Goal: Task Accomplishment & Management: Manage account settings

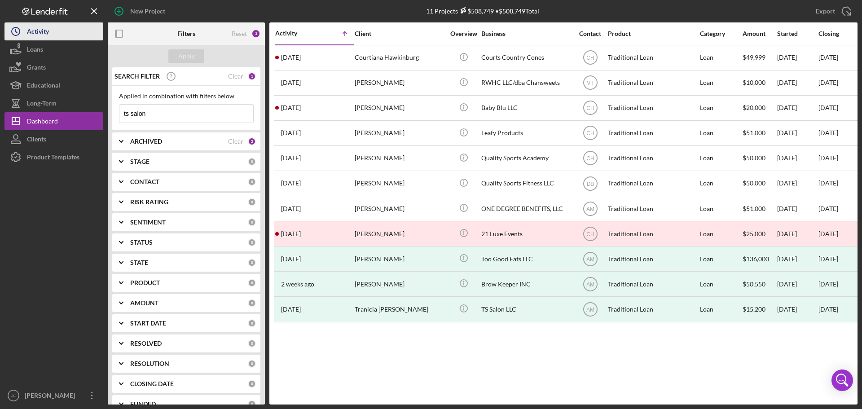
click at [31, 31] on div "Activity" at bounding box center [38, 32] width 22 height 20
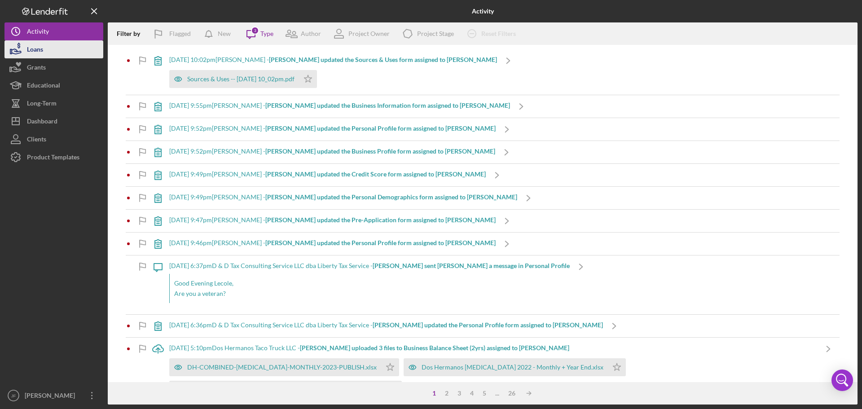
click at [51, 51] on button "Loans" at bounding box center [53, 49] width 99 height 18
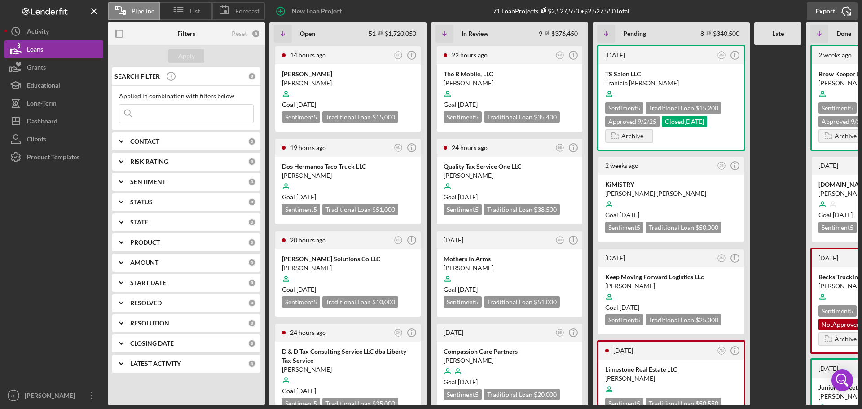
click at [849, 10] on icon "Icon/Export" at bounding box center [846, 11] width 22 height 22
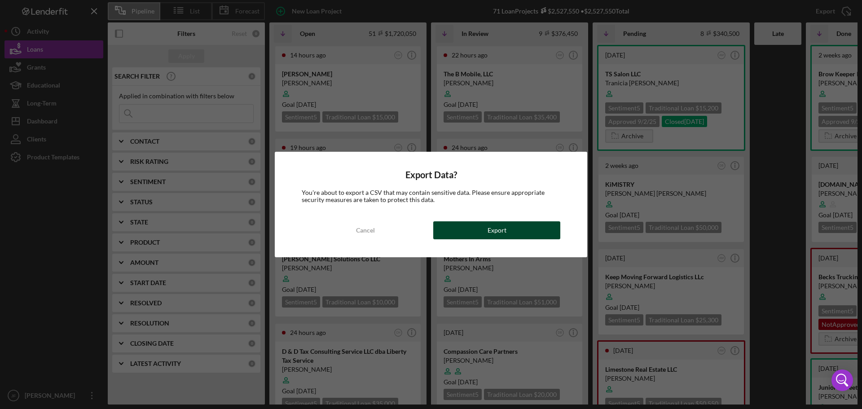
click at [486, 230] on button "Export" at bounding box center [496, 230] width 127 height 18
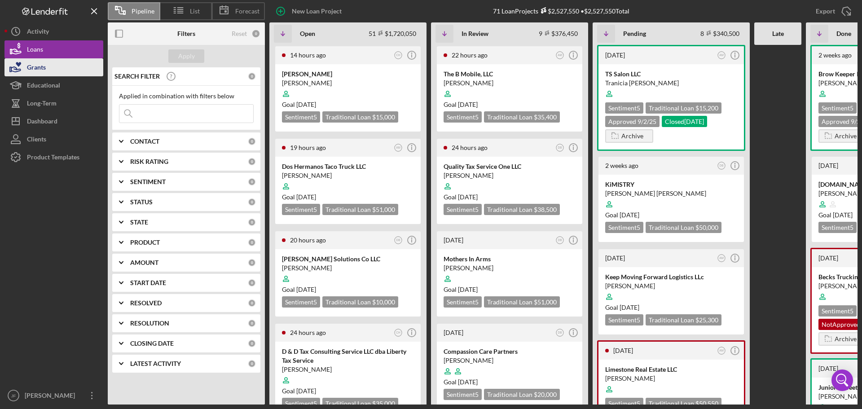
click at [82, 67] on button "Grants" at bounding box center [53, 67] width 99 height 18
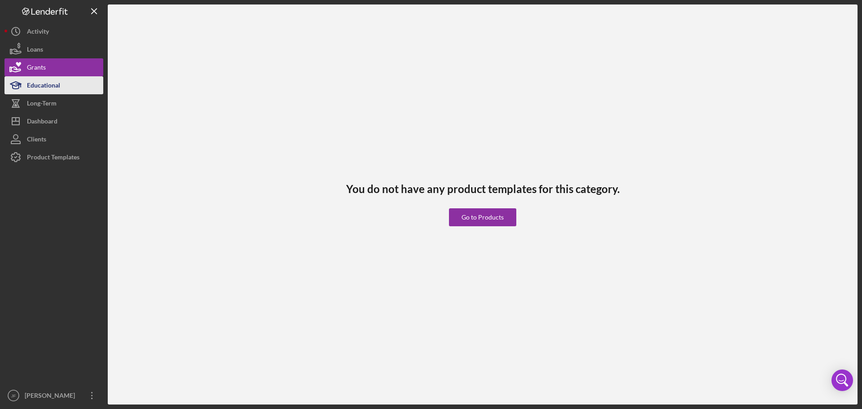
click at [61, 86] on button "Educational" at bounding box center [53, 85] width 99 height 18
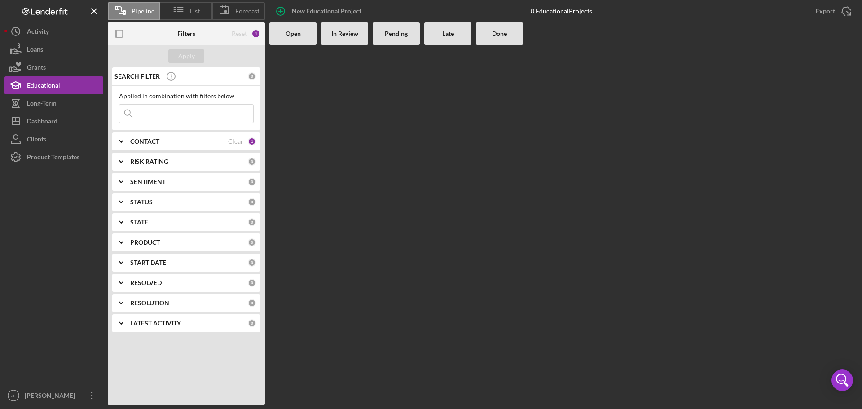
click at [233, 141] on div "Clear" at bounding box center [235, 141] width 15 height 7
click at [190, 58] on div "Apply" at bounding box center [186, 55] width 17 height 13
click at [63, 99] on button "Long-Term" at bounding box center [53, 103] width 99 height 18
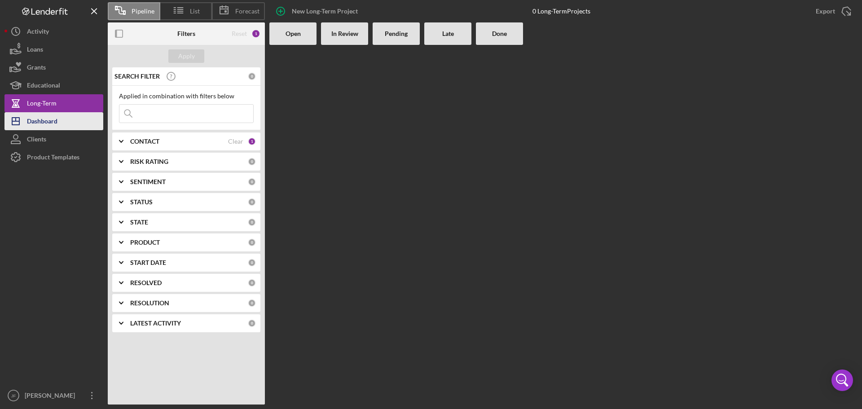
click at [31, 113] on div "Dashboard" at bounding box center [42, 122] width 31 height 20
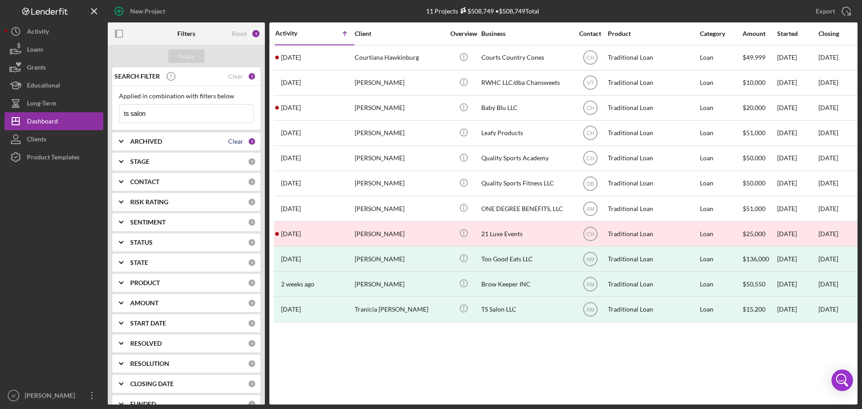
click at [234, 142] on div "Clear" at bounding box center [235, 141] width 15 height 7
click at [232, 76] on div "Clear" at bounding box center [235, 76] width 15 height 7
click at [178, 55] on div "Apply" at bounding box center [186, 55] width 17 height 13
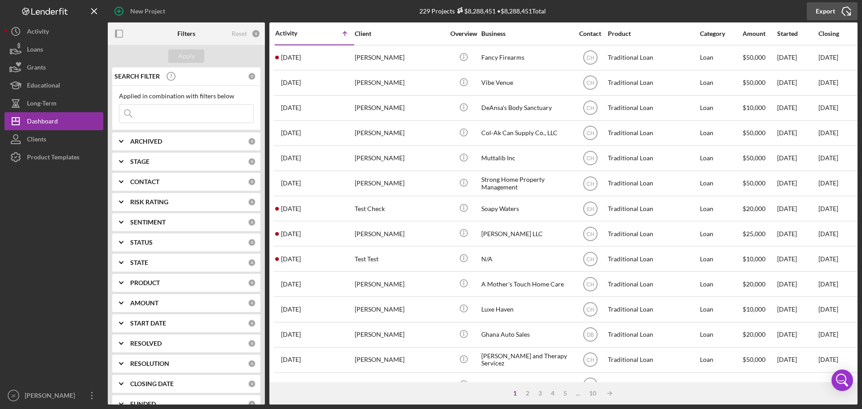
click at [845, 11] on icon "Icon/Export" at bounding box center [846, 11] width 22 height 22
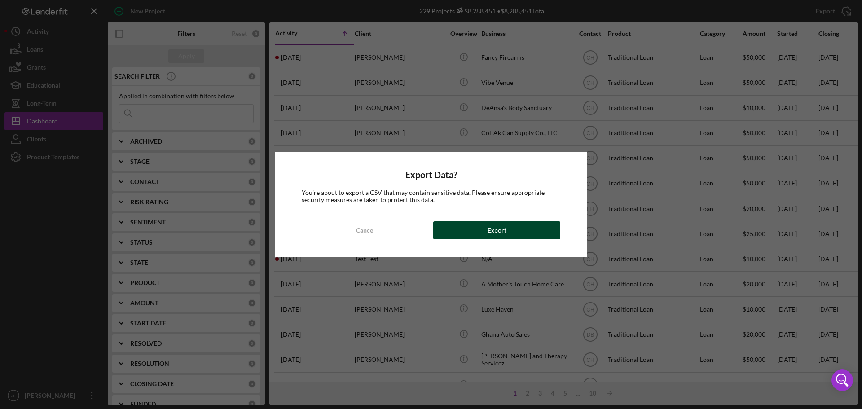
click at [493, 230] on div "Export" at bounding box center [497, 230] width 19 height 18
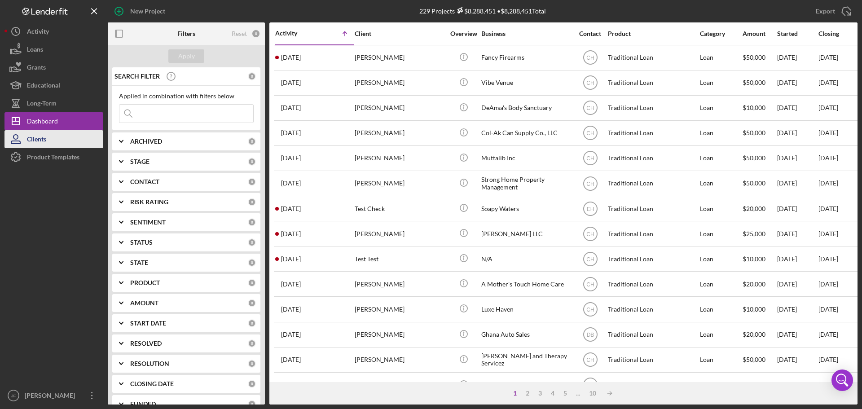
click at [30, 142] on div "Clients" at bounding box center [36, 140] width 19 height 20
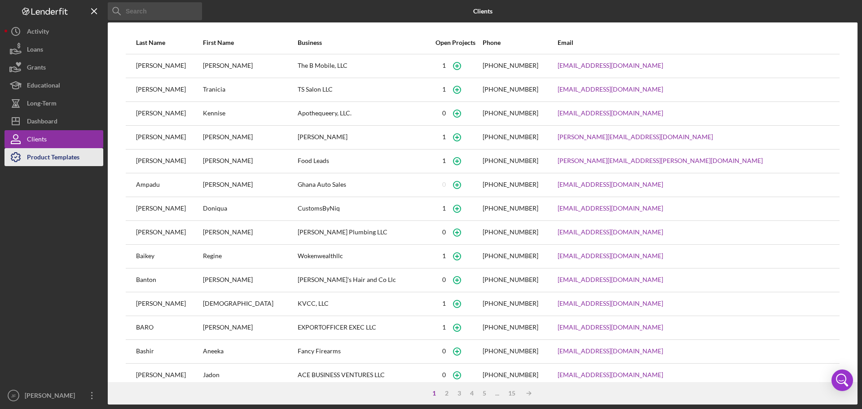
click at [71, 159] on div "Product Templates" at bounding box center [53, 158] width 53 height 20
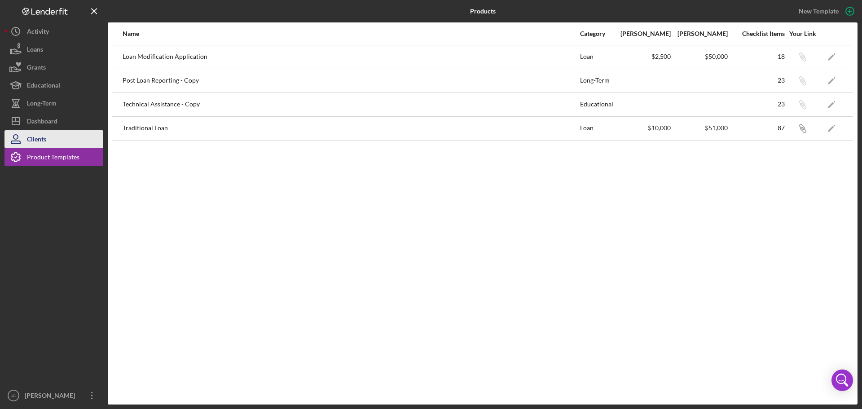
click at [35, 135] on div "Clients" at bounding box center [36, 140] width 19 height 20
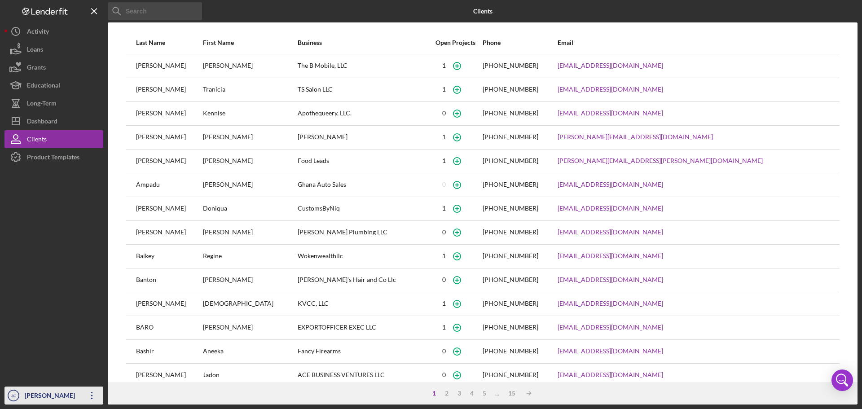
click at [93, 391] on icon "Icon/Overflow" at bounding box center [92, 395] width 22 height 22
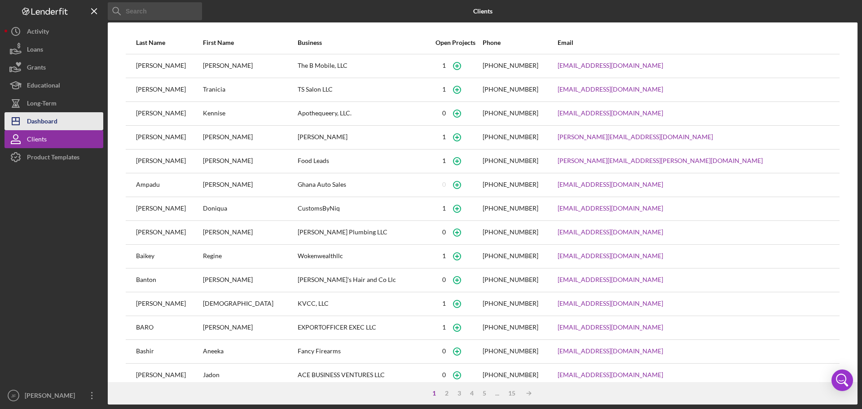
click at [43, 124] on div "Dashboard" at bounding box center [42, 122] width 31 height 20
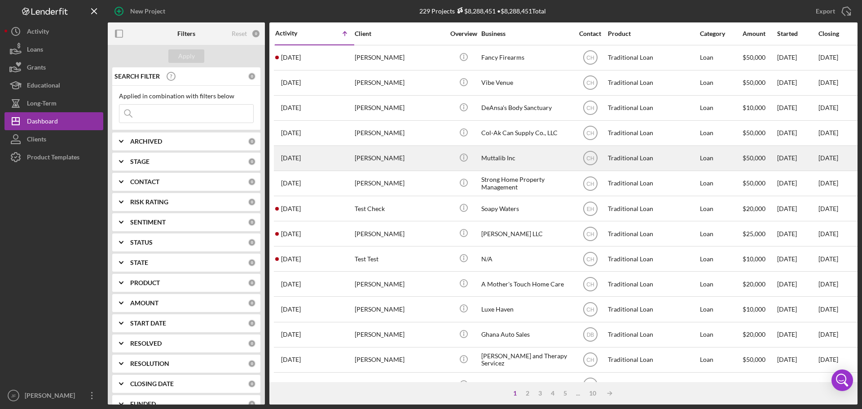
click at [379, 156] on div "[PERSON_NAME]" at bounding box center [400, 158] width 90 height 24
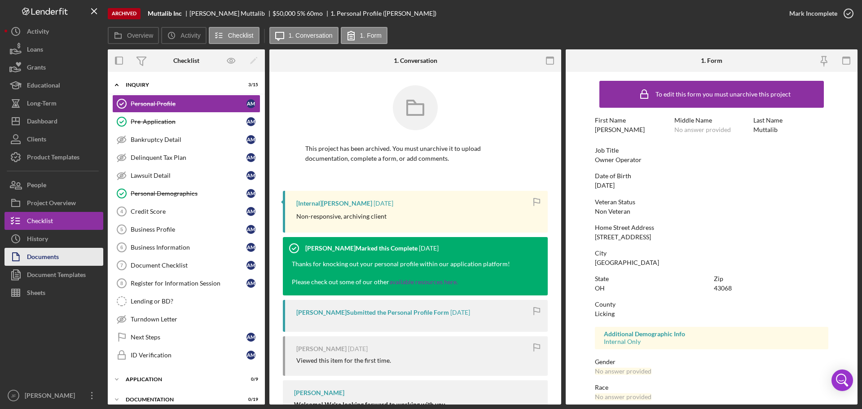
click at [54, 253] on div "Documents" at bounding box center [43, 258] width 32 height 20
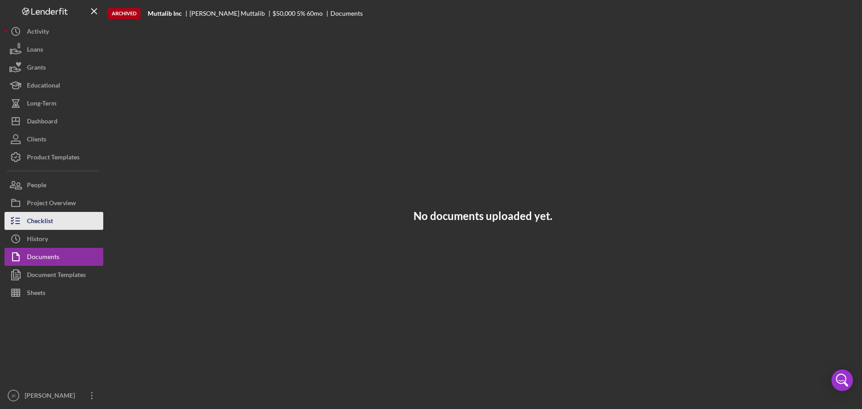
click at [45, 223] on div "Checklist" at bounding box center [40, 222] width 26 height 20
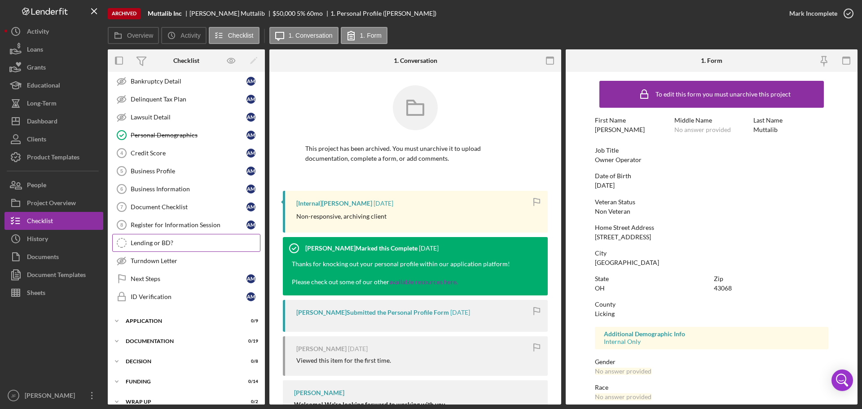
scroll to position [70, 0]
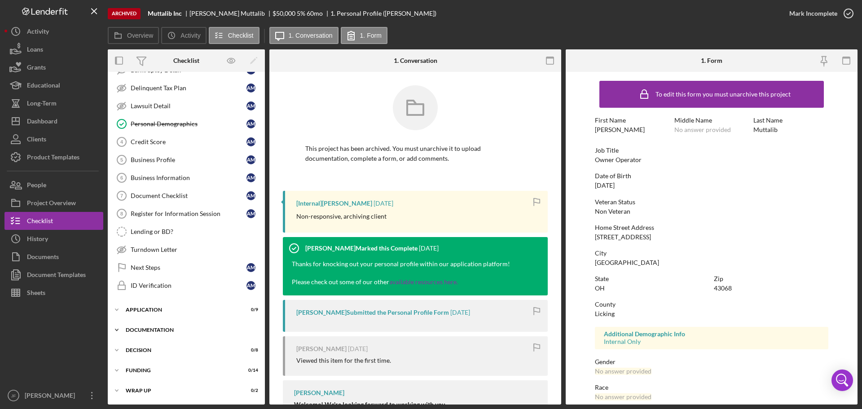
click at [162, 326] on div "Icon/Expander Documentation 0 / 19" at bounding box center [186, 330] width 157 height 18
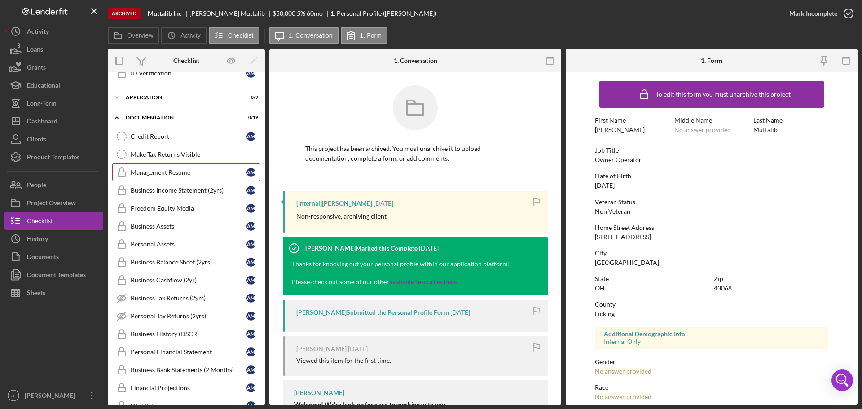
scroll to position [281, 0]
